Goal: Task Accomplishment & Management: Manage account settings

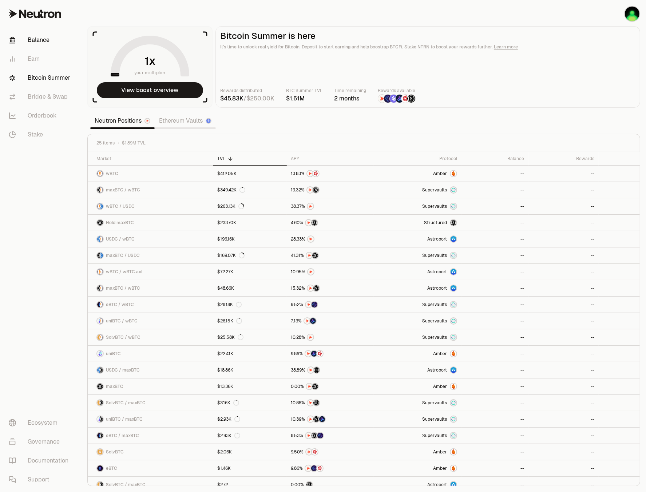
click at [32, 39] on link "Balance" at bounding box center [41, 40] width 76 height 19
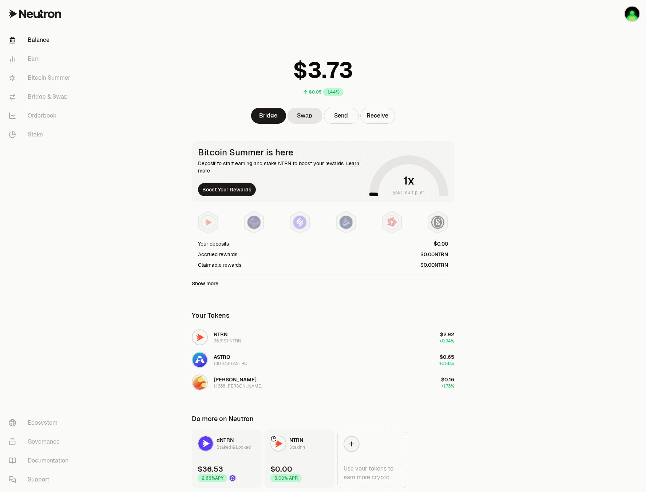
scroll to position [25, 0]
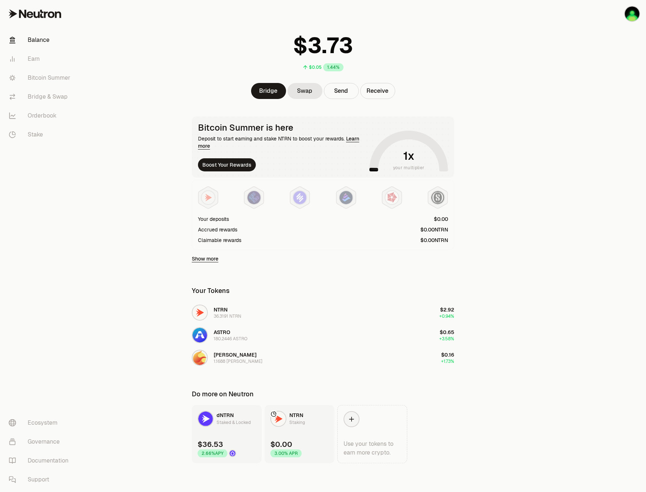
click at [229, 418] on span "dNTRN" at bounding box center [225, 415] width 17 height 7
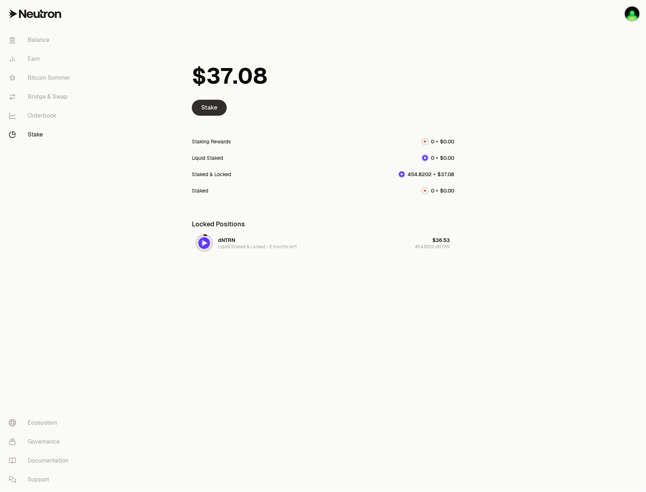
click at [199, 112] on link "Stake" at bounding box center [209, 108] width 35 height 16
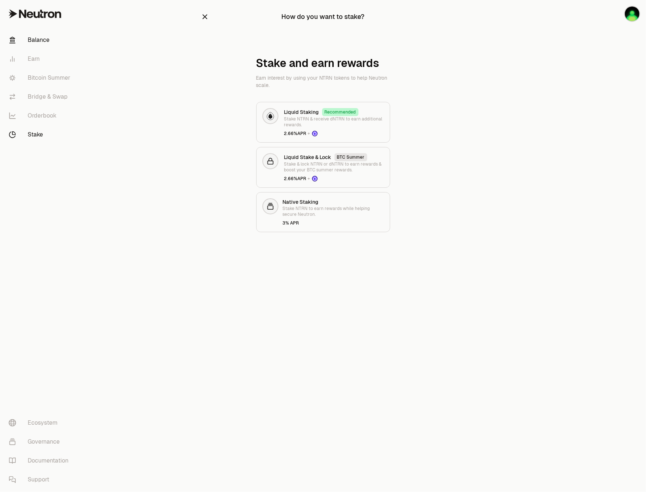
click at [41, 42] on link "Balance" at bounding box center [41, 40] width 76 height 19
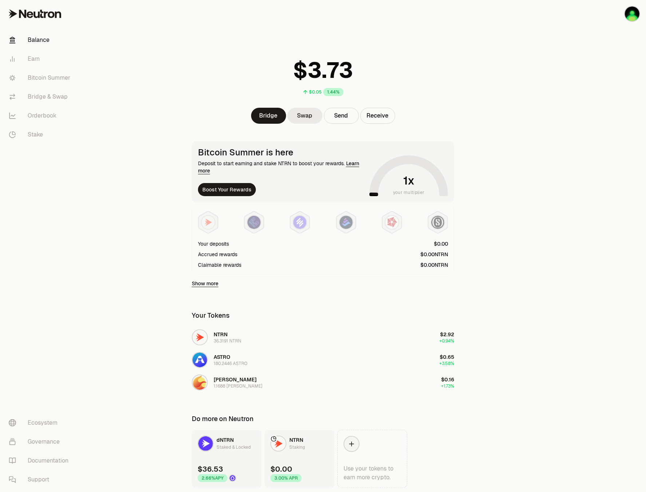
click at [304, 114] on link "Swap" at bounding box center [305, 116] width 35 height 16
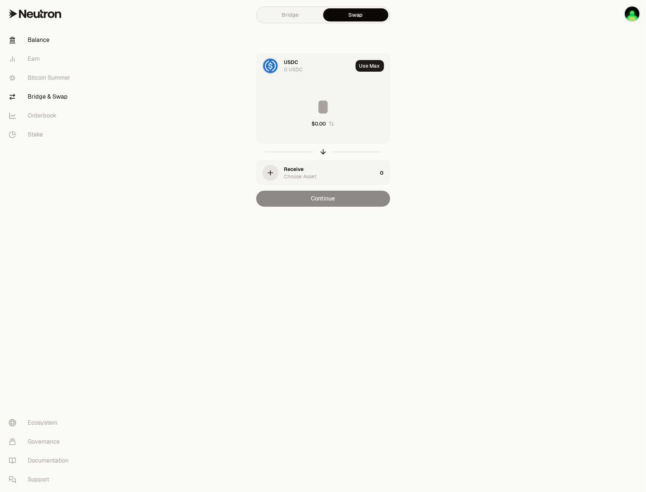
click at [41, 35] on link "Balance" at bounding box center [41, 40] width 76 height 19
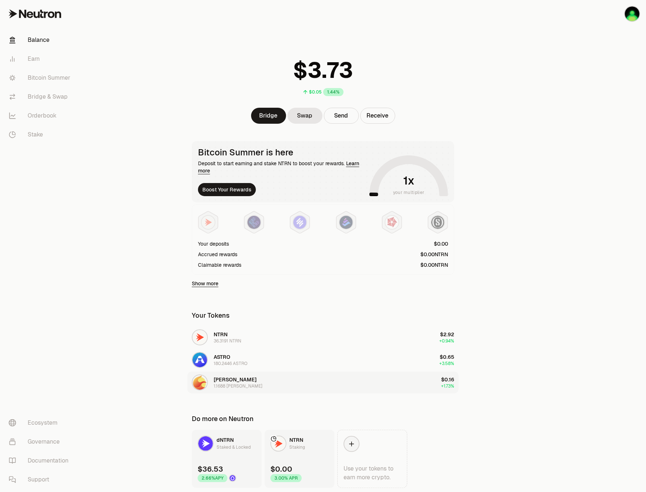
scroll to position [25, 0]
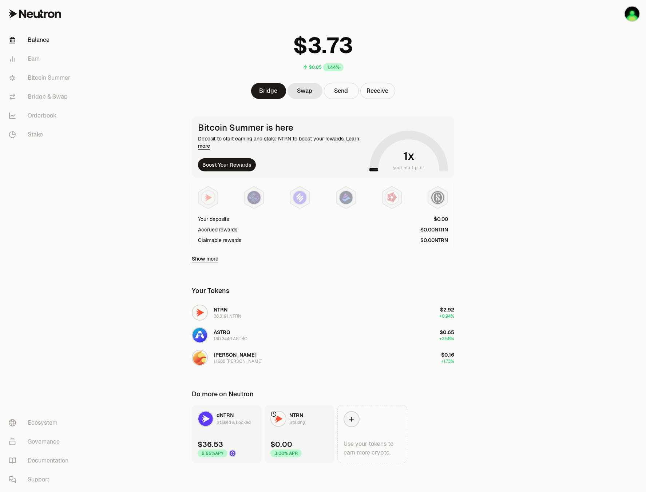
click at [511, 159] on main "$0.05 1.44% Bridge Swap Send Receive Bitcoin Summer is here Deposit to start ea…" at bounding box center [364, 233] width 565 height 517
